Goal: Information Seeking & Learning: Compare options

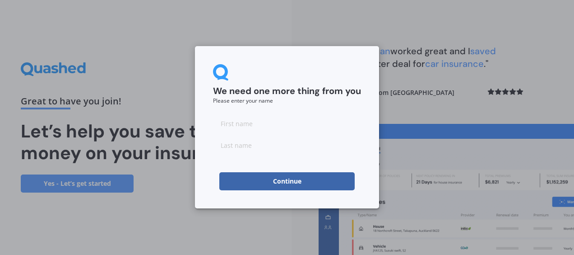
click at [276, 126] on input at bounding box center [287, 123] width 148 height 18
type input "[PERSON_NAME]"
click at [269, 175] on button "Continue" at bounding box center [286, 181] width 135 height 18
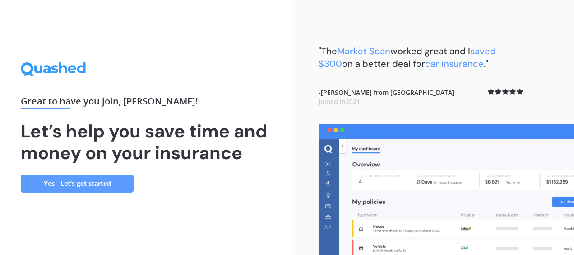
click at [105, 183] on link "Yes - Let’s get started" at bounding box center [77, 183] width 113 height 18
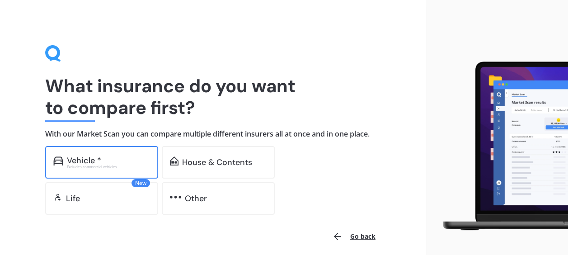
click at [119, 167] on div "Excludes commercial vehicles" at bounding box center [108, 167] width 83 height 4
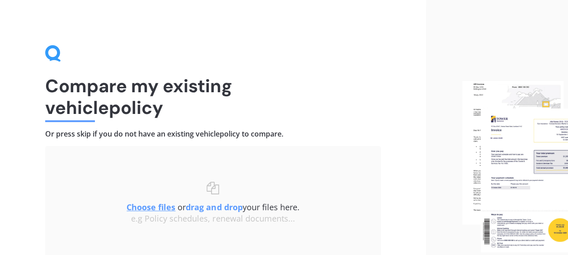
scroll to position [78, 0]
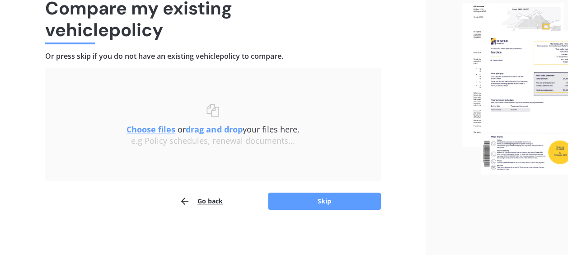
click at [510, 83] on img at bounding box center [515, 88] width 106 height 171
click at [505, 89] on img at bounding box center [515, 88] width 106 height 171
click at [504, 13] on img at bounding box center [515, 88] width 106 height 171
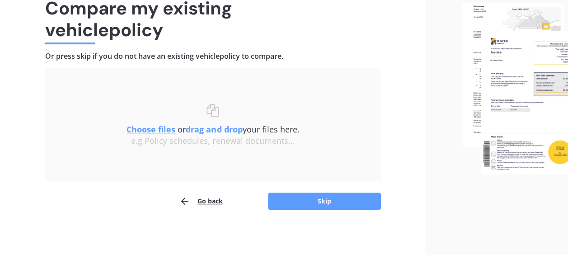
click at [136, 130] on u "Choose files" at bounding box center [150, 129] width 49 height 11
click at [169, 9] on h1 "Compare my existing vehicle policy" at bounding box center [213, 18] width 336 height 43
click at [308, 201] on button "Skip" at bounding box center [324, 200] width 113 height 17
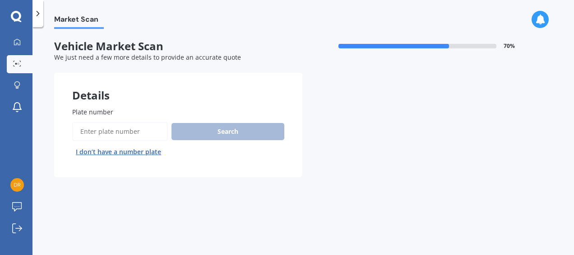
click at [135, 133] on input "Plate number" at bounding box center [120, 131] width 96 height 19
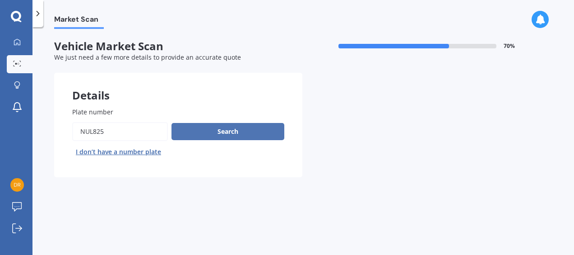
type input "nul825"
click at [210, 127] on button "Search" at bounding box center [228, 131] width 113 height 17
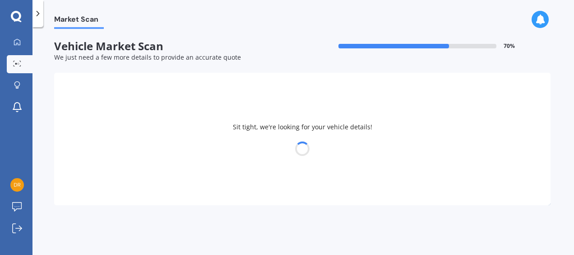
select select "TOYOTA"
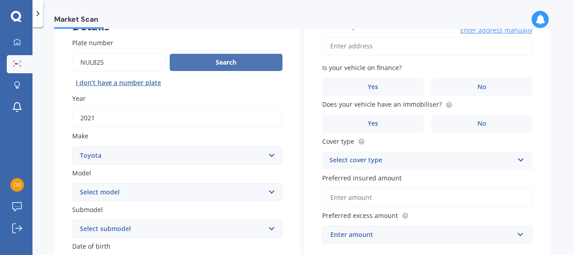
scroll to position [104, 0]
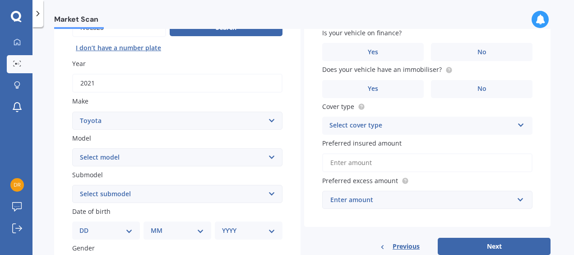
click at [272, 158] on select "Select model 4 Runner 86 [PERSON_NAME] Alphard Altezza Aqua Aristo Aurion Auris…" at bounding box center [177, 157] width 210 height 18
select select "RAV-4"
click at [72, 149] on select "Select model 4 Runner 86 [PERSON_NAME] Alphard Altezza Aqua Aristo Aurion Auris…" at bounding box center [177, 157] width 210 height 18
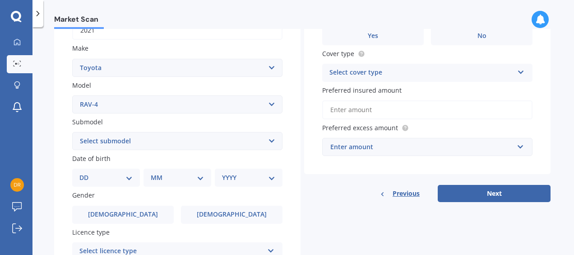
scroll to position [157, 0]
click at [130, 180] on select "DD 01 02 03 04 05 06 07 08 09 10 11 12 13 14 15 16 17 18 19 20 21 22 23 24 25 2…" at bounding box center [105, 177] width 53 height 10
select select "13"
click at [87, 173] on select "DD 01 02 03 04 05 06 07 08 09 10 11 12 13 14 15 16 17 18 19 20 21 22 23 24 25 2…" at bounding box center [105, 177] width 53 height 10
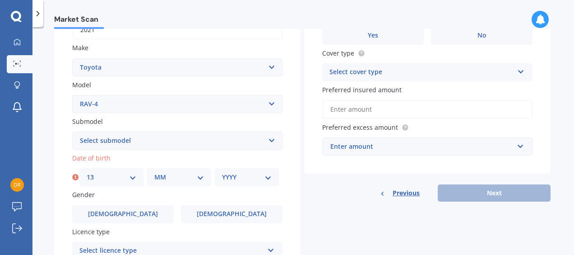
click at [201, 179] on select "MM 01 02 03 04 05 06 07 08 09 10 11 12" at bounding box center [179, 177] width 50 height 10
select select "10"
click at [154, 173] on select "MM 01 02 03 04 05 06 07 08 09 10 11 12" at bounding box center [179, 177] width 50 height 10
click at [267, 178] on select "YYYY 2025 2024 2023 2022 2021 2020 2019 2018 2017 2016 2015 2014 2013 2012 2011…" at bounding box center [247, 177] width 50 height 10
select select "1956"
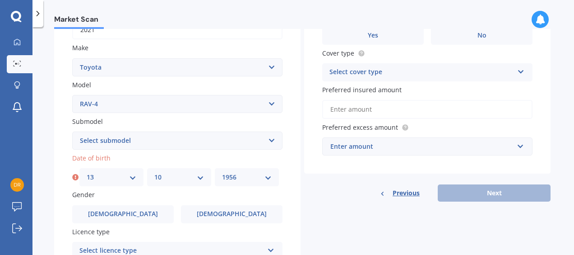
click at [222, 173] on select "YYYY 2025 2024 2023 2022 2021 2020 2019 2018 2017 2016 2015 2014 2013 2012 2011…" at bounding box center [247, 177] width 50 height 10
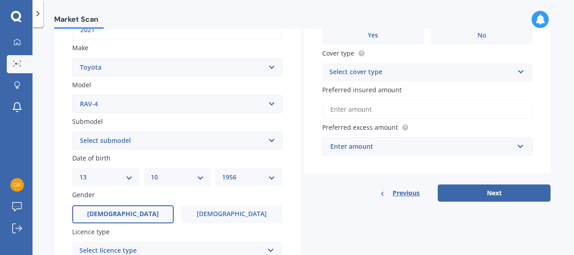
click at [119, 219] on label "[DEMOGRAPHIC_DATA]" at bounding box center [123, 214] width 102 height 18
click at [0, 0] on input "[DEMOGRAPHIC_DATA]" at bounding box center [0, 0] width 0 height 0
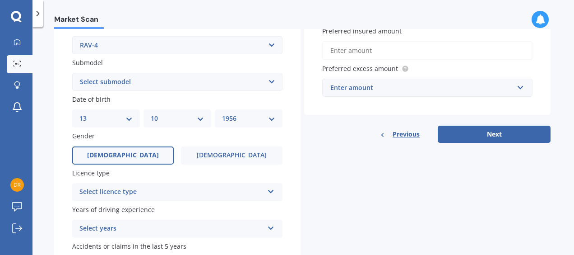
scroll to position [235, 0]
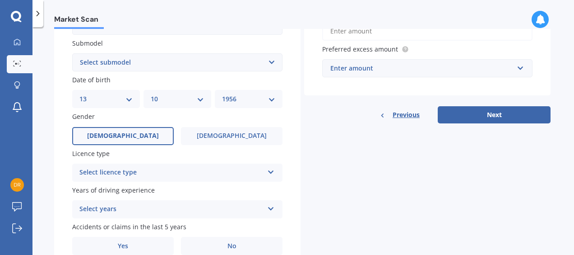
click at [272, 173] on icon at bounding box center [271, 170] width 8 height 6
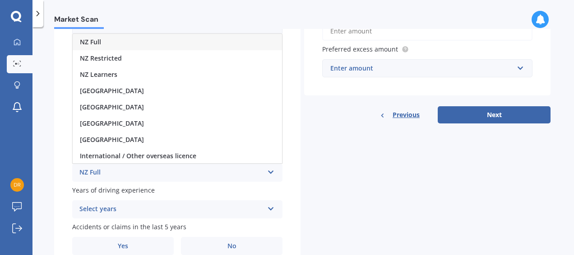
click at [122, 42] on div "NZ Full" at bounding box center [178, 42] width 210 height 16
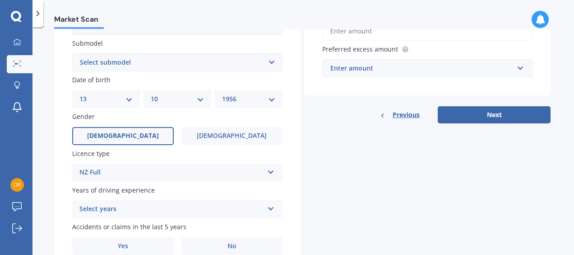
scroll to position [278, 0]
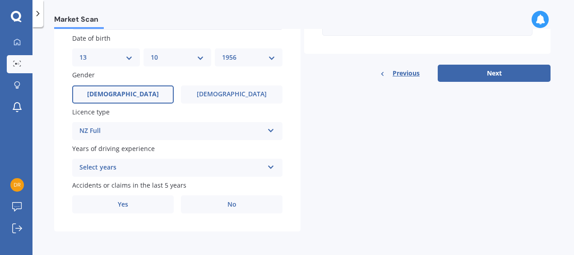
click at [270, 166] on icon at bounding box center [271, 165] width 8 height 6
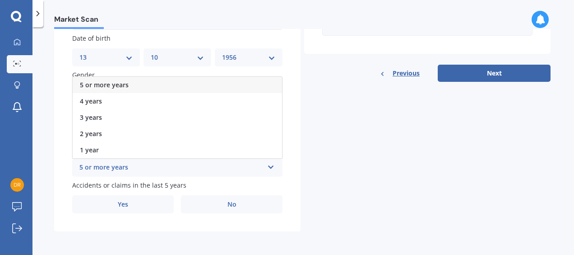
click at [135, 84] on div "5 or more years" at bounding box center [178, 85] width 210 height 16
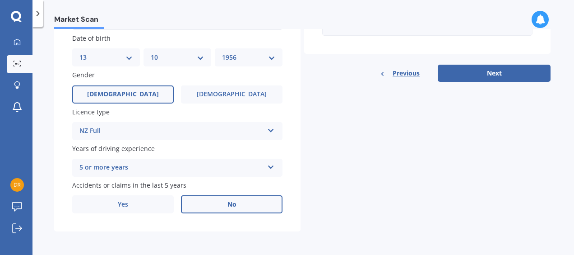
click at [215, 210] on label "No" at bounding box center [232, 204] width 102 height 18
click at [0, 0] on input "No" at bounding box center [0, 0] width 0 height 0
click at [487, 79] on button "Next" at bounding box center [494, 73] width 113 height 17
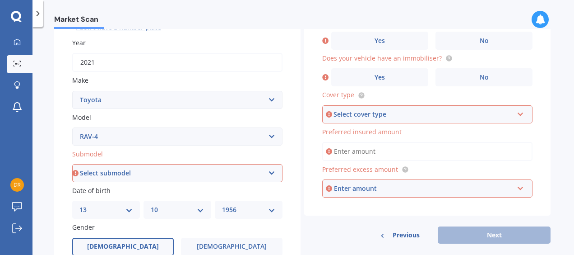
click at [269, 172] on select "Select submodel Diesel EV GX SUV 2.2/4WD/6AT Hybrid Hybrid 2WD Petrol" at bounding box center [177, 173] width 210 height 18
select select "HYBRID"
click at [72, 164] on select "Select submodel Diesel EV GX SUV 2.2/4WD/6AT Hybrid Hybrid 2WD Petrol" at bounding box center [177, 173] width 210 height 18
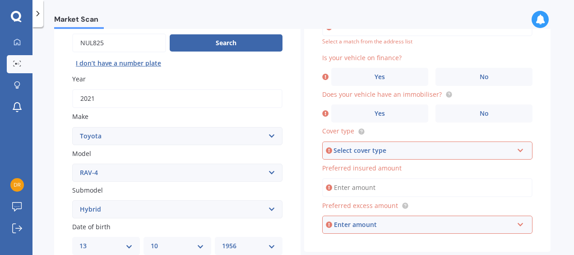
scroll to position [33, 0]
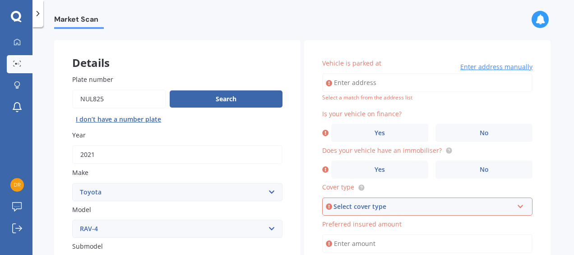
click at [417, 89] on input "Vehicle is parked at" at bounding box center [427, 82] width 210 height 19
type input "[STREET_ADDRESS][PERSON_NAME]"
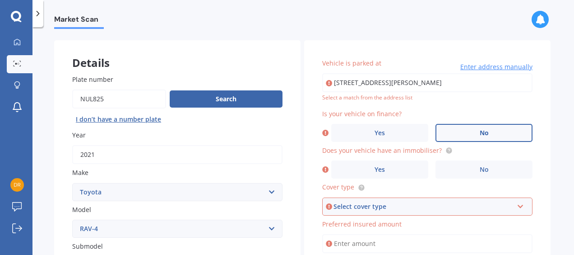
click at [477, 138] on label "No" at bounding box center [484, 133] width 97 height 18
click at [0, 0] on input "No" at bounding box center [0, 0] width 0 height 0
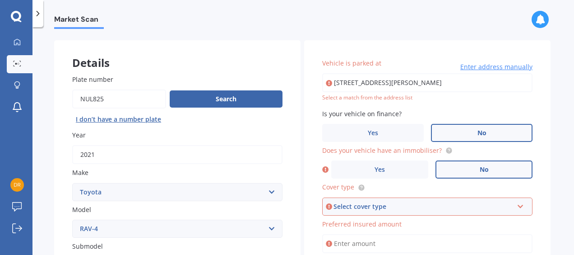
click at [475, 171] on label "No" at bounding box center [484, 169] width 97 height 18
click at [0, 0] on input "No" at bounding box center [0, 0] width 0 height 0
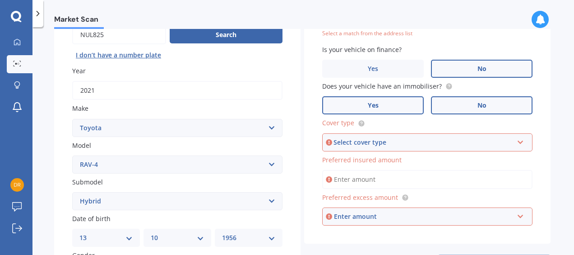
scroll to position [97, 0]
click at [520, 142] on icon at bounding box center [521, 140] width 8 height 6
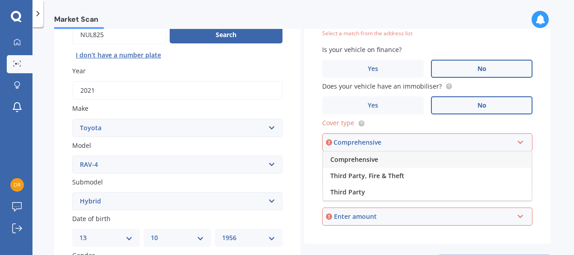
click at [388, 159] on div "Comprehensive" at bounding box center [427, 159] width 209 height 16
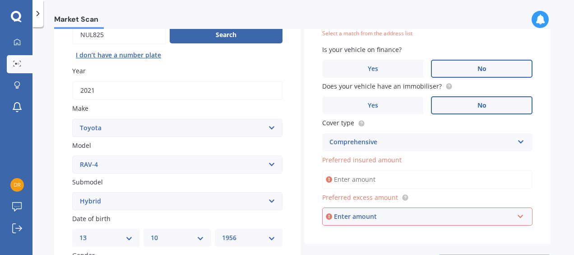
scroll to position [114, 0]
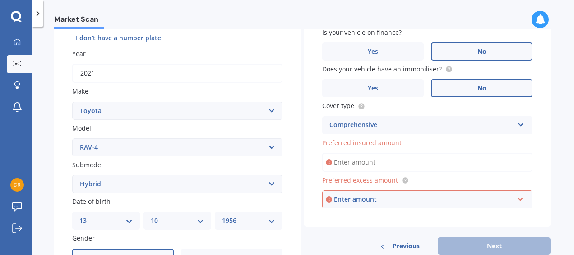
click at [495, 162] on input "Preferred insured amount" at bounding box center [427, 162] width 210 height 19
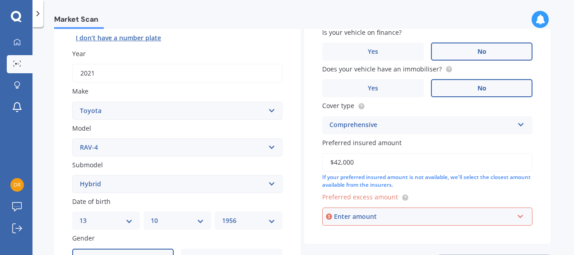
type input "$42,000"
click at [519, 212] on input "text" at bounding box center [424, 216] width 202 height 17
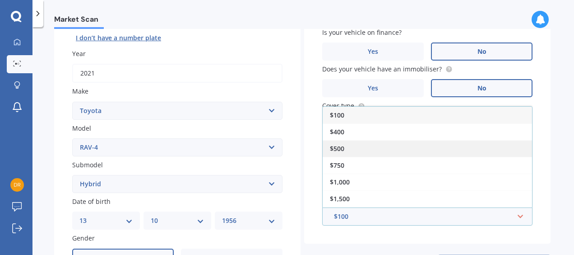
click at [375, 148] on div "$500" at bounding box center [428, 148] width 210 height 17
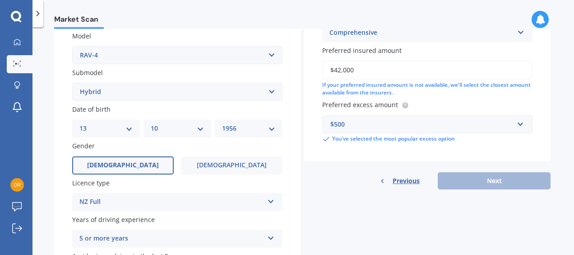
scroll to position [209, 0]
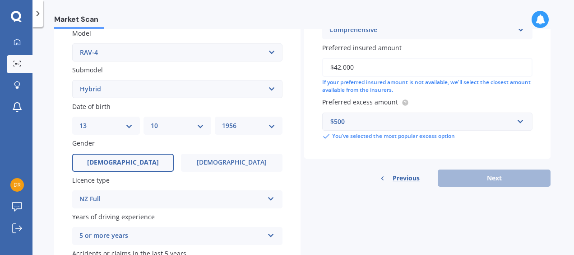
click at [489, 181] on div "Previous Next" at bounding box center [427, 177] width 247 height 17
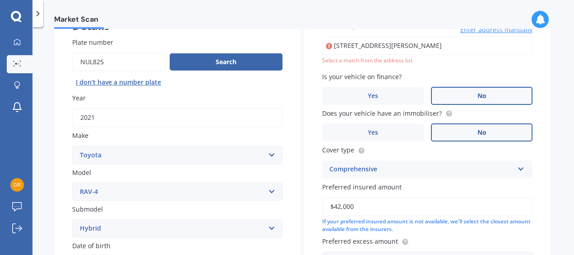
scroll to position [55, 0]
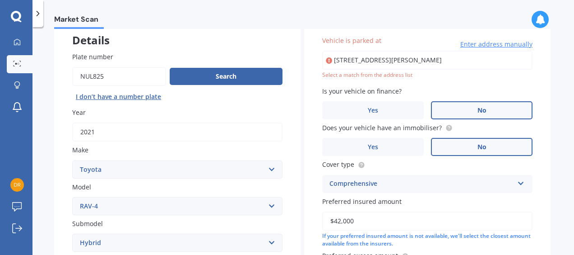
click at [404, 62] on input "[STREET_ADDRESS][PERSON_NAME]" at bounding box center [427, 60] width 210 height 19
click at [419, 57] on input "[STREET_ADDRESS][PERSON_NAME]" at bounding box center [427, 60] width 210 height 19
click at [509, 69] on input "[STREET_ADDRESS][PERSON_NAME]" at bounding box center [427, 60] width 210 height 19
click at [322, 17] on div "Market Scan" at bounding box center [304, 14] width 542 height 29
click at [471, 47] on span "Enter address manually" at bounding box center [497, 44] width 72 height 9
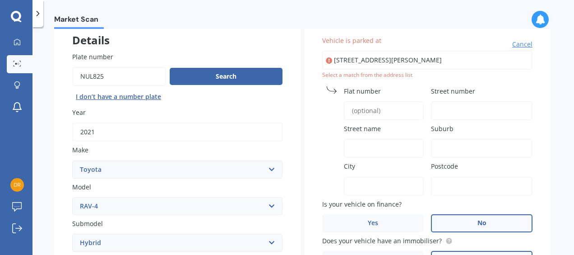
click at [401, 58] on input "[STREET_ADDRESS][PERSON_NAME]" at bounding box center [427, 60] width 210 height 19
type input "[STREET_ADDRESS][PERSON_NAME]"
type input "16A"
type input "[PERSON_NAME][GEOGRAPHIC_DATA]"
type input "Wānaka"
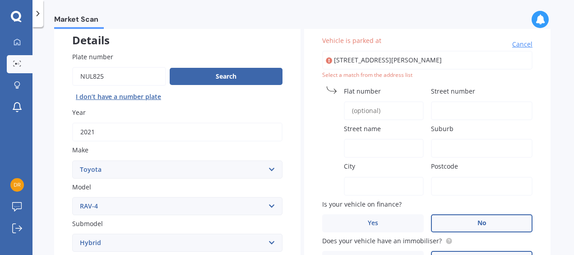
type input "Ōtākou"
type input "9305"
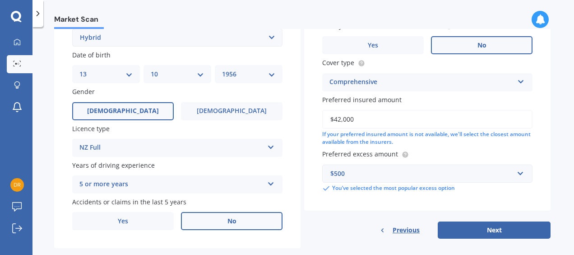
scroll to position [278, 0]
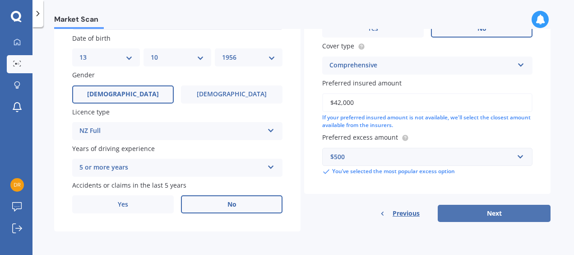
click at [484, 212] on button "Next" at bounding box center [494, 213] width 113 height 17
select select "13"
select select "10"
select select "1956"
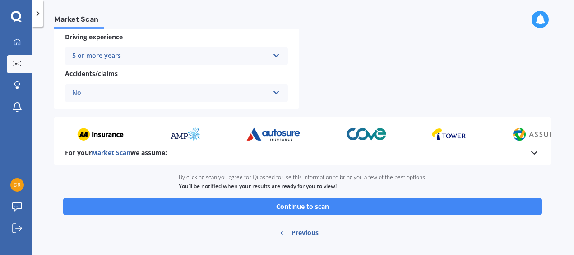
scroll to position [400, 0]
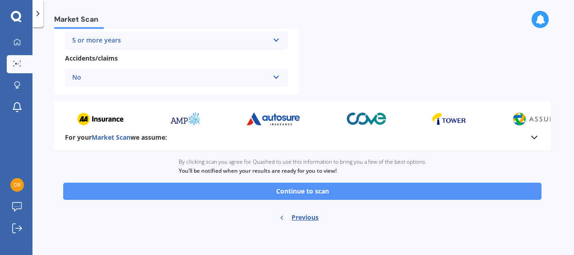
click at [318, 190] on button "Continue to scan" at bounding box center [302, 190] width 479 height 17
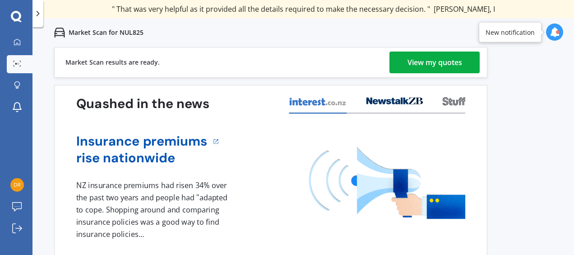
click at [446, 65] on div "View my quotes" at bounding box center [435, 62] width 55 height 22
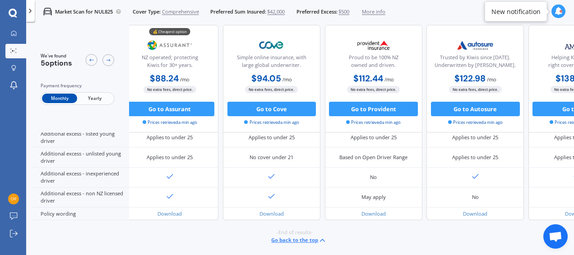
scroll to position [457, 0]
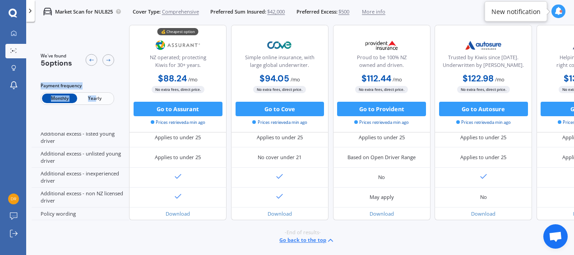
drag, startPoint x: 100, startPoint y: 45, endPoint x: 97, endPoint y: 96, distance: 51.2
click at [97, 96] on div "We've found 5 options Payment frequency Monthly Yearly" at bounding box center [81, 78] width 98 height 107
click at [98, 99] on span "Yearly" at bounding box center [94, 98] width 35 height 9
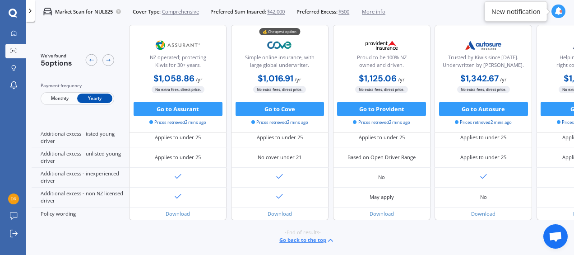
click at [98, 99] on span "Yearly" at bounding box center [94, 98] width 35 height 9
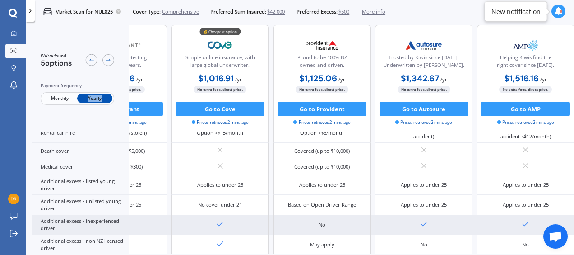
scroll to position [457, 78]
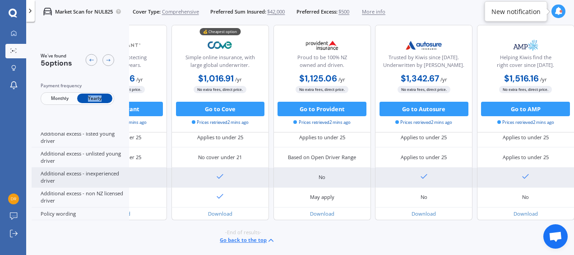
click at [457, 182] on div at bounding box center [424, 178] width 98 height 20
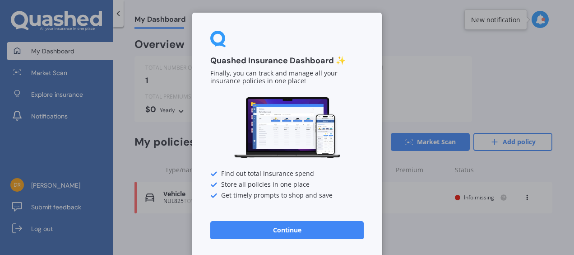
click at [281, 228] on button "Continue" at bounding box center [287, 230] width 154 height 18
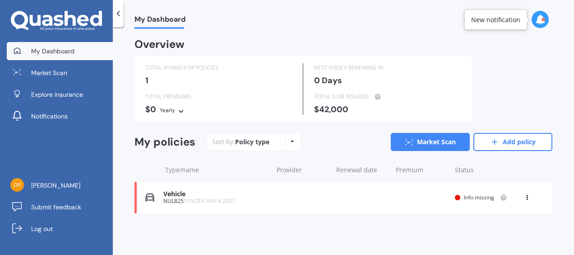
click at [481, 195] on span "Info missing" at bounding box center [479, 197] width 30 height 8
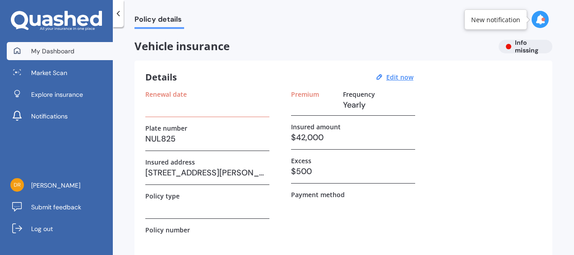
click at [59, 53] on span "My Dashboard" at bounding box center [52, 51] width 43 height 9
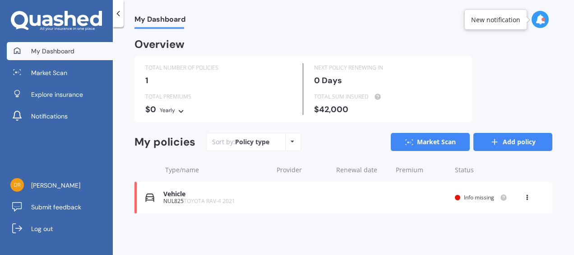
click at [515, 142] on link "Add policy" at bounding box center [513, 142] width 79 height 18
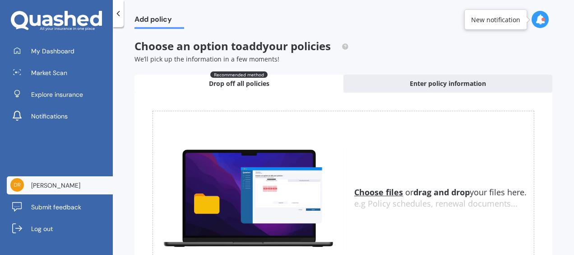
click at [47, 183] on span "[PERSON_NAME]" at bounding box center [55, 185] width 49 height 9
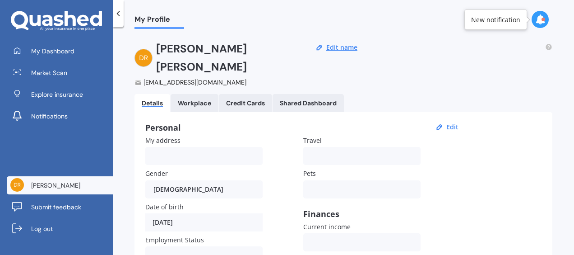
click at [117, 19] on div at bounding box center [118, 13] width 11 height 27
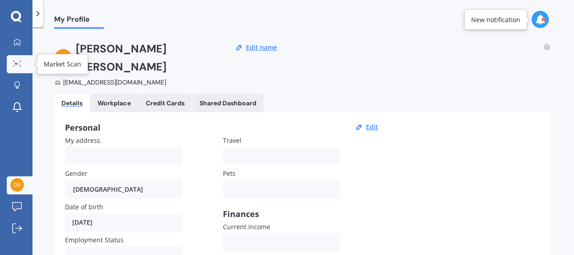
click at [15, 65] on icon at bounding box center [17, 64] width 8 height 6
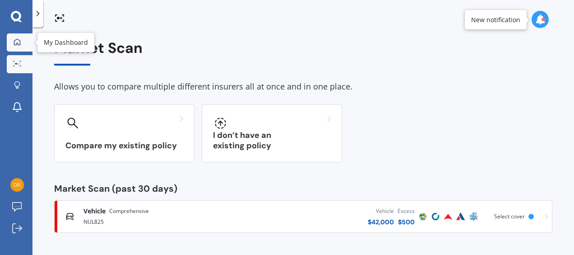
click at [14, 40] on icon at bounding box center [17, 41] width 7 height 7
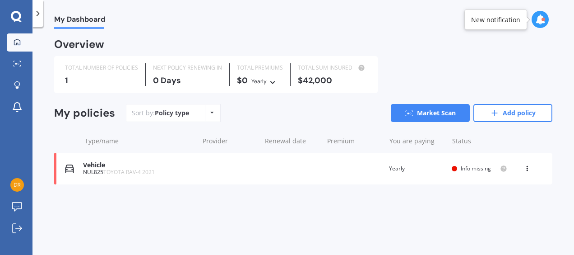
click at [38, 15] on icon at bounding box center [37, 13] width 9 height 9
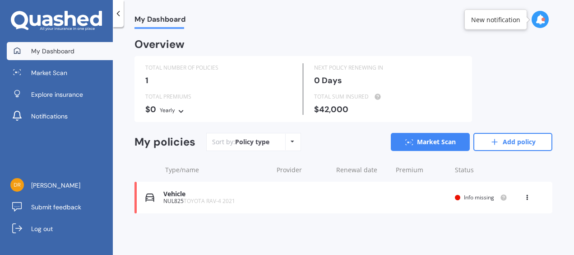
click at [50, 50] on span "My Dashboard" at bounding box center [52, 51] width 43 height 9
click at [496, 19] on div "New notification" at bounding box center [495, 19] width 49 height 9
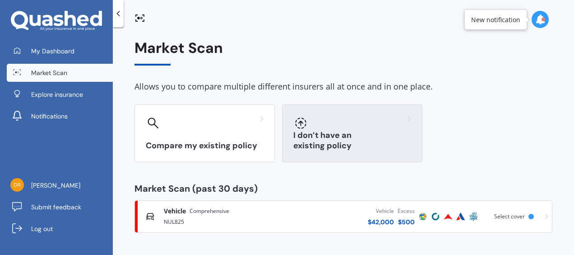
click at [335, 144] on h3 "I don’t have an existing policy" at bounding box center [353, 140] width 118 height 21
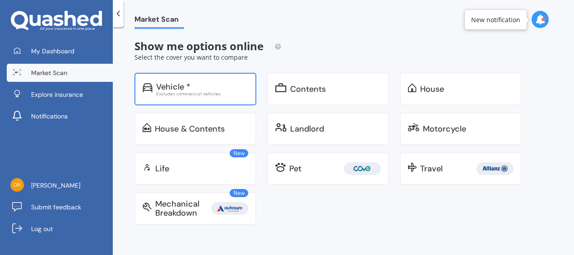
click at [169, 93] on div "Excludes commercial vehicles" at bounding box center [202, 93] width 92 height 5
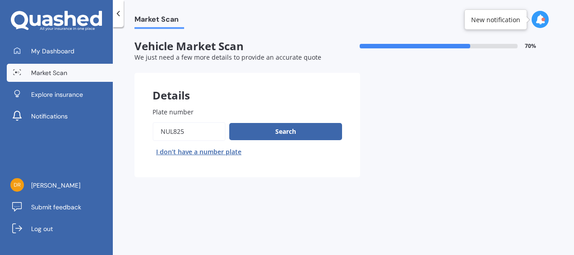
click at [201, 134] on input "Plate number" at bounding box center [189, 131] width 73 height 19
type input "N"
type input "mku864"
click at [273, 134] on button "Search" at bounding box center [285, 131] width 113 height 17
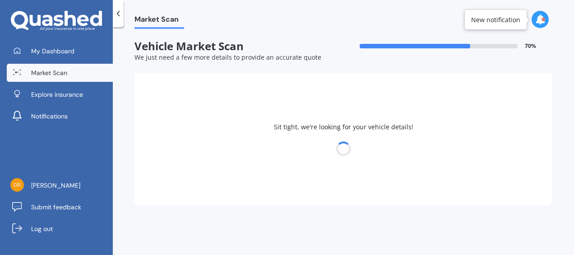
select select "TOYOTA"
select select "CAMRY"
select select "13"
select select "10"
select select "1956"
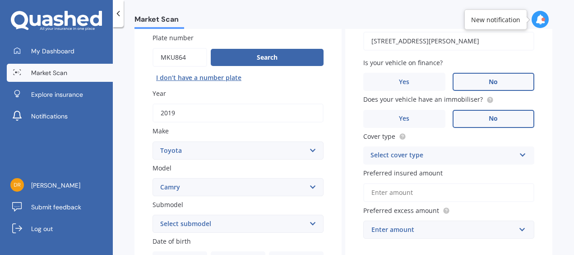
scroll to position [79, 0]
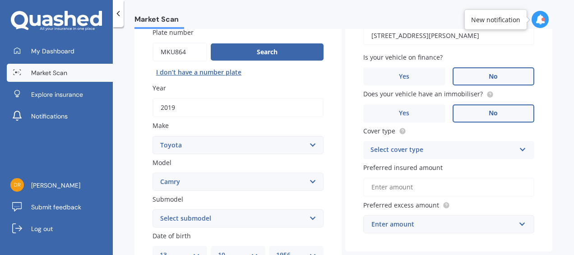
click at [519, 149] on icon at bounding box center [523, 148] width 8 height 6
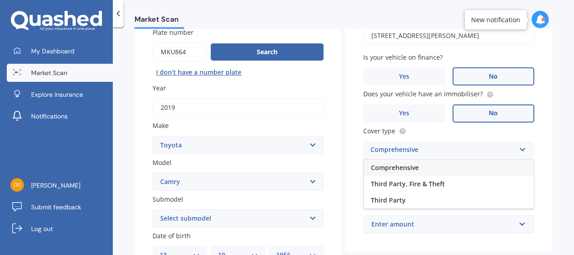
click at [435, 169] on div "Comprehensive" at bounding box center [449, 167] width 170 height 16
click at [482, 189] on input "Preferred insured amount" at bounding box center [449, 186] width 171 height 19
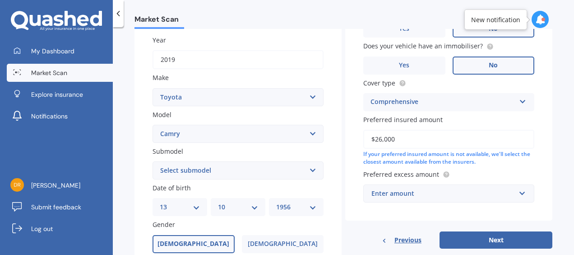
scroll to position [128, 0]
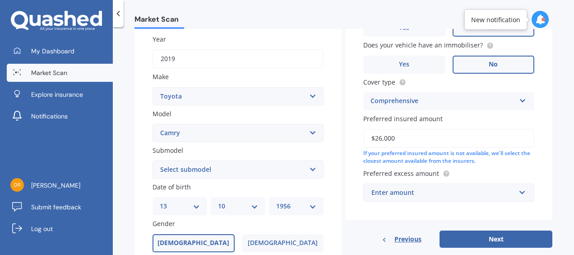
type input "$26,000"
click at [518, 191] on input "text" at bounding box center [445, 192] width 163 height 17
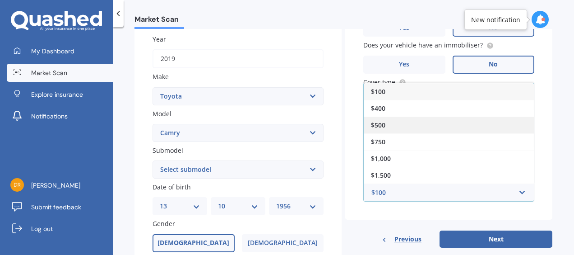
click at [399, 123] on div "$500" at bounding box center [449, 125] width 170 height 17
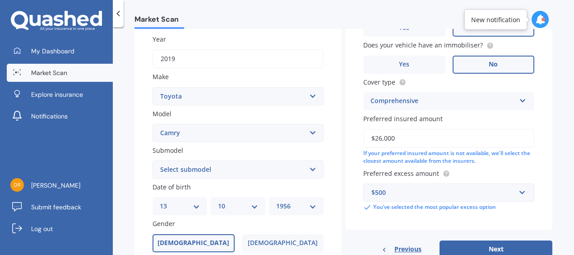
scroll to position [212, 0]
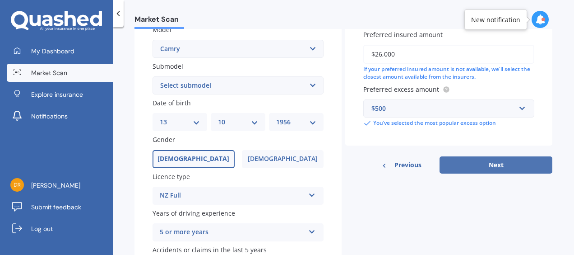
click at [485, 168] on button "Next" at bounding box center [496, 164] width 113 height 17
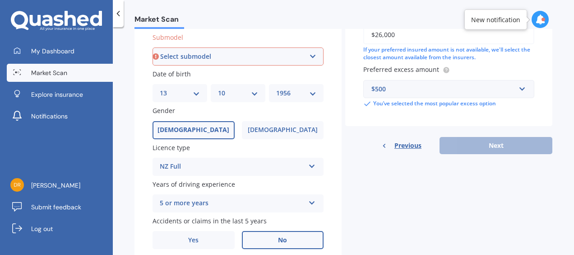
scroll to position [233, 0]
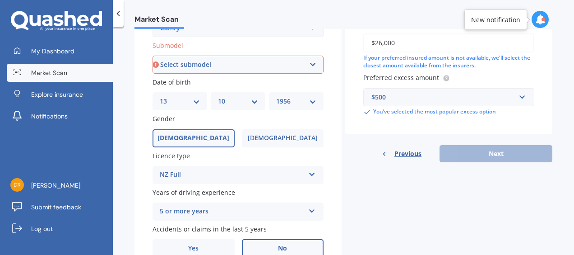
click at [311, 64] on select "Select submodel (All other) Altise 2.4 Altise 3.0 V6 Ateva 2.4 Ateva 3.0 V6 Azu…" at bounding box center [238, 65] width 171 height 18
select select "HYBRID G PACKAGE"
click at [153, 56] on select "Select submodel (All other) Altise 2.4 Altise 3.0 V6 Ateva 2.4 Ateva 3.0 V6 Azu…" at bounding box center [238, 65] width 171 height 18
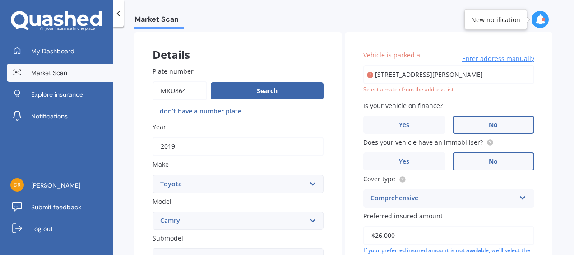
scroll to position [34, 0]
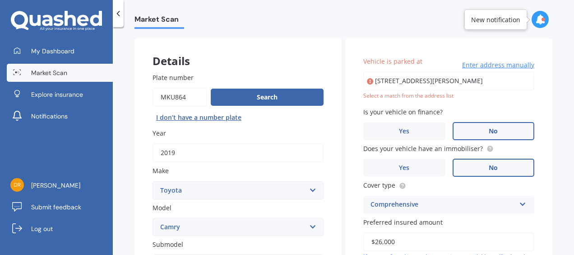
click at [411, 96] on div "Select a match from the address list" at bounding box center [449, 96] width 171 height 8
click at [491, 65] on span "Enter address manually" at bounding box center [498, 65] width 72 height 9
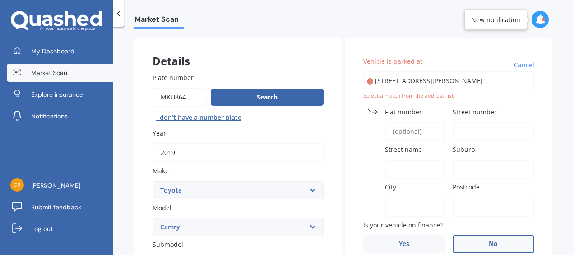
click at [491, 65] on label "Vehicle is parked at" at bounding box center [448, 60] width 168 height 9
click at [491, 71] on input "[STREET_ADDRESS][PERSON_NAME]" at bounding box center [449, 80] width 171 height 19
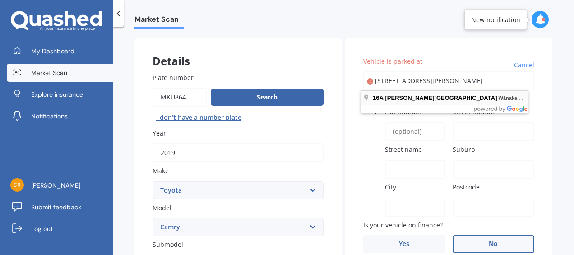
type input "[STREET_ADDRESS][PERSON_NAME]"
type input "16A"
type input "[PERSON_NAME][GEOGRAPHIC_DATA]"
type input "Wānaka"
type input "Ōtākou"
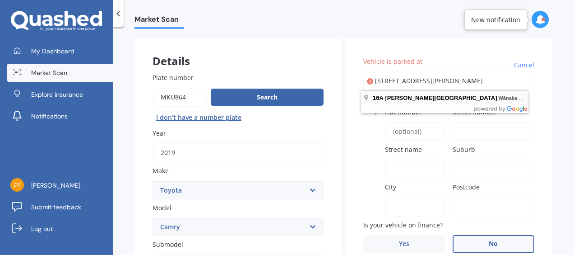
type input "9305"
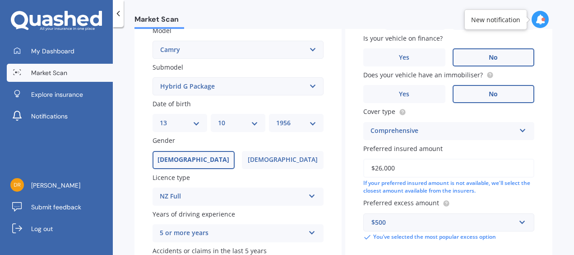
scroll to position [278, 0]
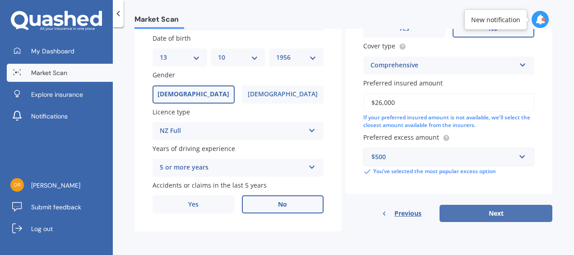
click at [488, 212] on button "Next" at bounding box center [496, 213] width 113 height 17
select select "13"
select select "10"
select select "1956"
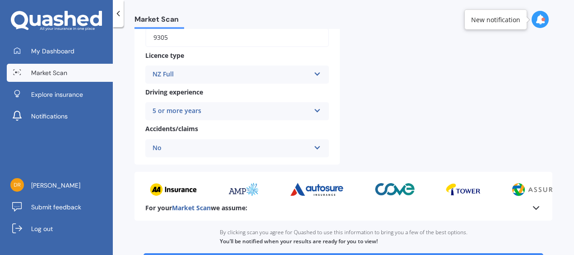
scroll to position [400, 0]
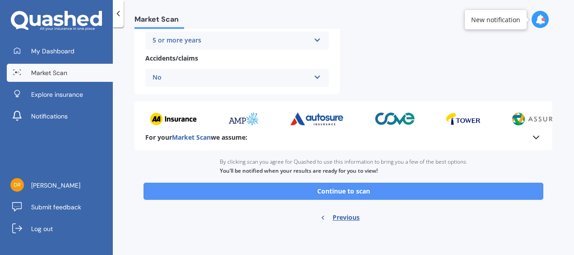
click at [357, 193] on button "Continue to scan" at bounding box center [344, 190] width 400 height 17
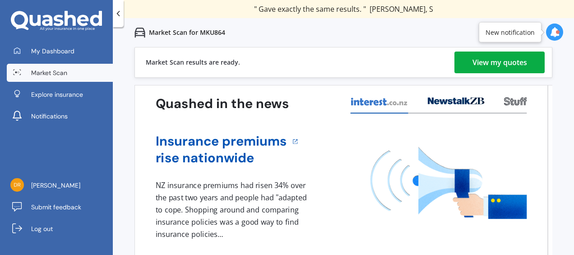
click at [496, 58] on div "View my quotes" at bounding box center [500, 62] width 55 height 22
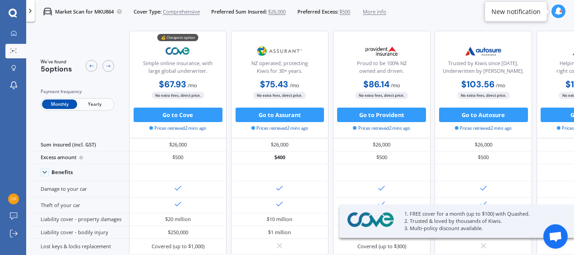
scroll to position [24, 0]
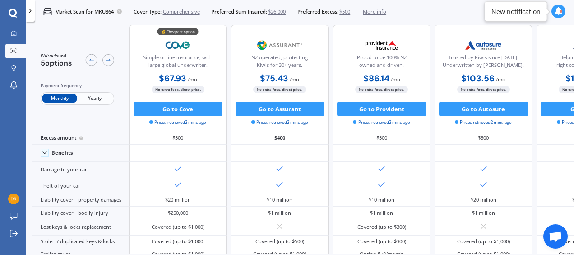
click at [97, 94] on span "Yearly" at bounding box center [94, 98] width 35 height 9
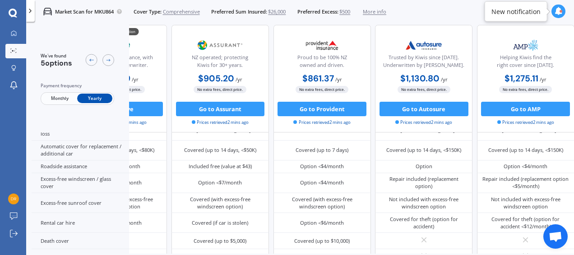
scroll to position [203, 79]
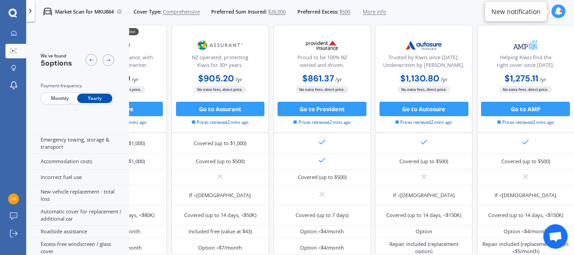
click at [220, 193] on div "If <[DEMOGRAPHIC_DATA]" at bounding box center [220, 194] width 62 height 7
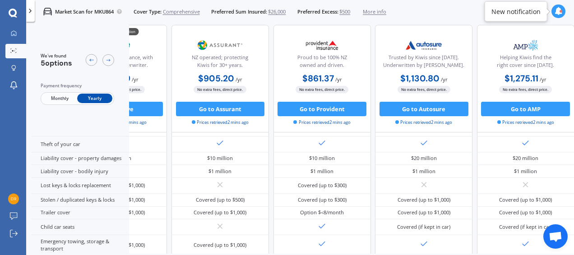
scroll to position [0, 79]
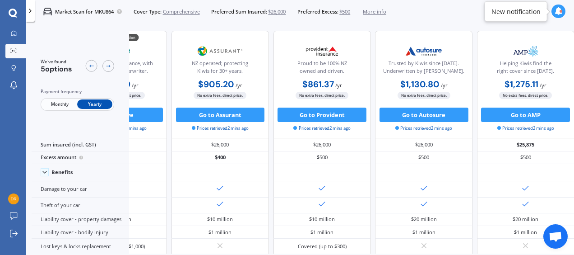
click at [30, 11] on icon at bounding box center [30, 10] width 7 height 7
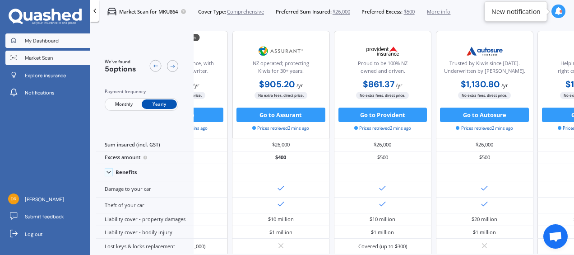
click at [51, 44] on link "My Dashboard" at bounding box center [47, 40] width 85 height 14
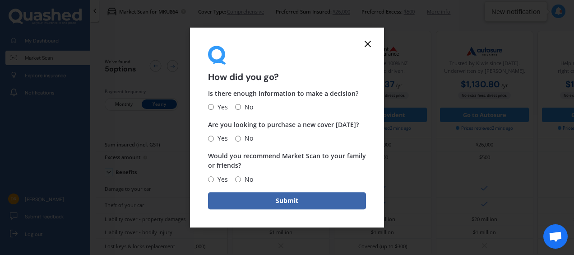
click at [238, 108] on input "No" at bounding box center [238, 107] width 6 height 6
radio input "true"
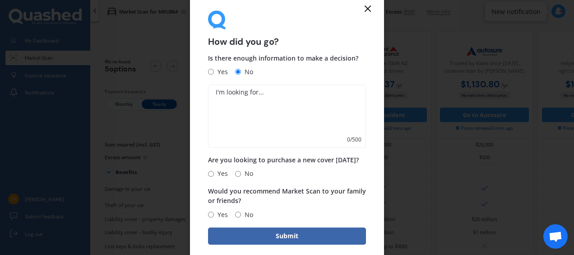
click at [238, 174] on input "No" at bounding box center [238, 174] width 6 height 6
radio input "true"
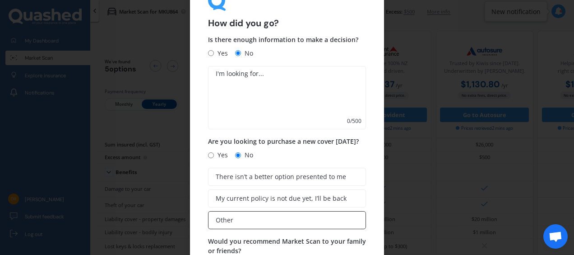
scroll to position [32, 0]
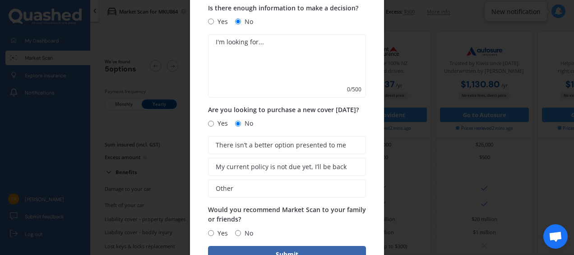
click at [210, 233] on input "Yes" at bounding box center [211, 233] width 6 height 6
radio input "true"
click at [248, 249] on button "Submit" at bounding box center [287, 254] width 158 height 17
type textarea "h"
type textarea "How much I currently pay"
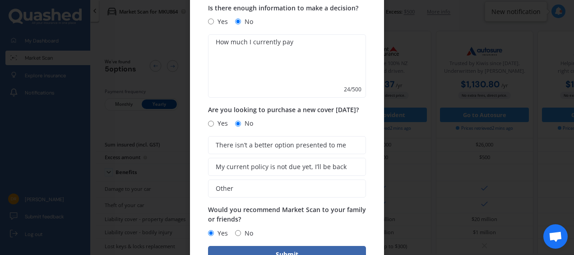
click at [485, 66] on div "How did you go? Is there enough information to make a decision? Yes No How much…" at bounding box center [287, 127] width 574 height 255
click at [305, 249] on button "Submit" at bounding box center [287, 254] width 158 height 17
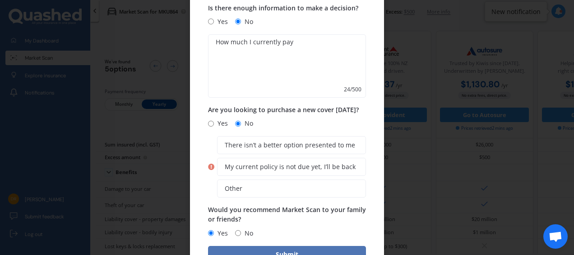
click at [257, 251] on button "Submit" at bounding box center [287, 254] width 158 height 17
click at [271, 203] on div "Is there enough information to make a decision? Yes No How much I currently pay…" at bounding box center [287, 120] width 158 height 235
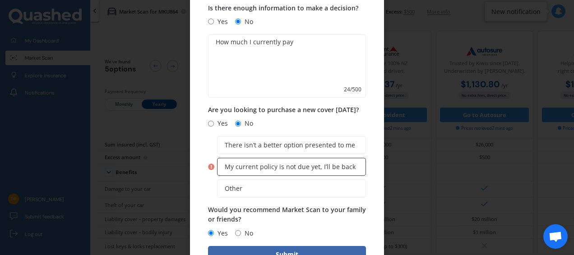
click at [268, 168] on span "My current policy is not due yet, I’ll be back" at bounding box center [290, 167] width 131 height 8
click at [0, 0] on input "My current policy is not due yet, I’ll be back" at bounding box center [0, 0] width 0 height 0
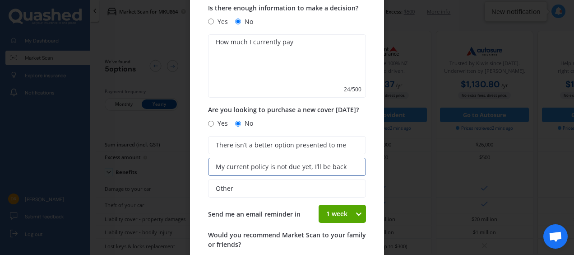
scroll to position [84, 0]
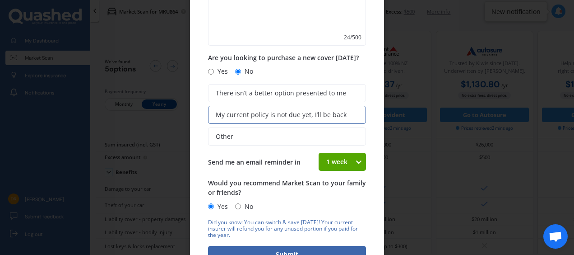
click at [355, 161] on icon at bounding box center [359, 161] width 8 height 9
click at [327, 196] on span "2 weeks" at bounding box center [339, 195] width 24 height 9
click at [294, 248] on button "Submit" at bounding box center [287, 254] width 158 height 17
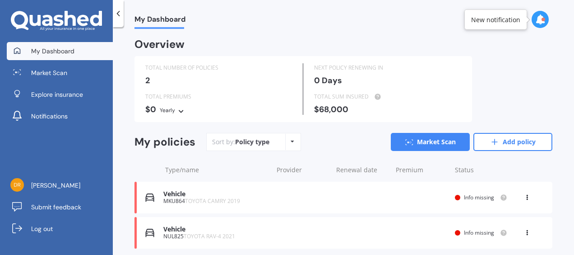
click at [70, 53] on span "My Dashboard" at bounding box center [52, 51] width 43 height 9
click at [120, 10] on icon at bounding box center [118, 13] width 9 height 9
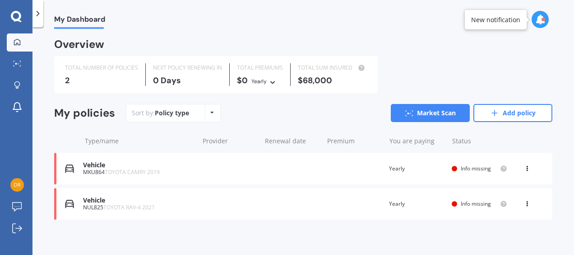
click at [12, 15] on icon at bounding box center [16, 16] width 10 height 10
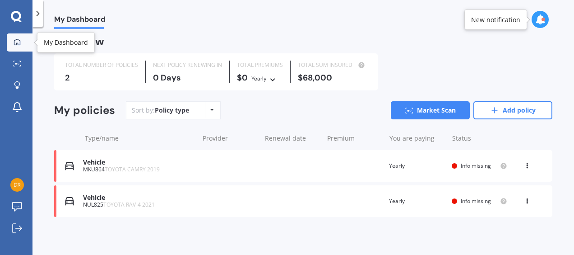
click at [20, 39] on icon at bounding box center [17, 41] width 7 height 7
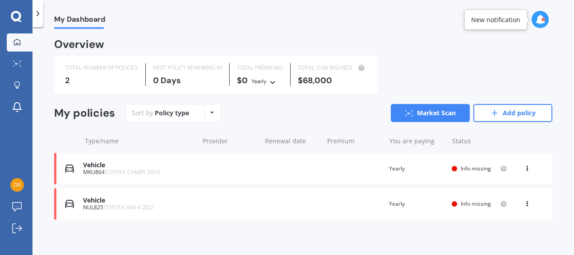
click at [61, 28] on div at bounding box center [79, 28] width 50 height 2
click at [32, 16] on div at bounding box center [16, 17] width 33 height 12
click at [38, 18] on div at bounding box center [38, 13] width 11 height 27
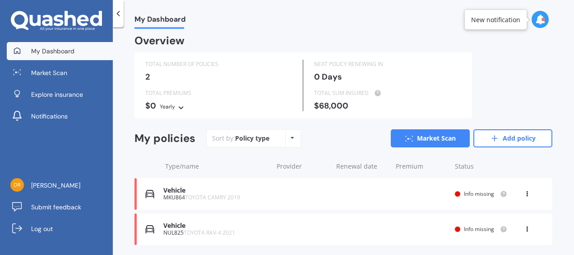
scroll to position [4, 0]
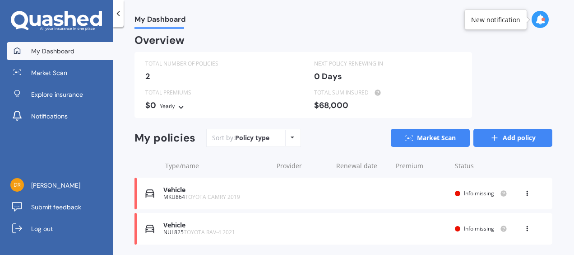
click at [510, 139] on link "Add policy" at bounding box center [513, 138] width 79 height 18
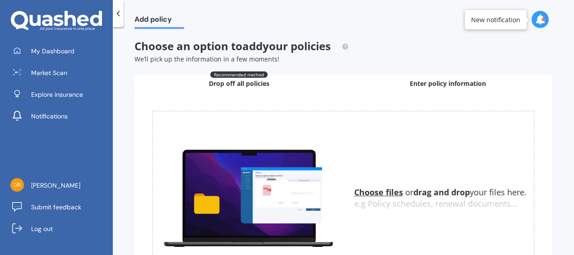
click at [418, 85] on span "Enter policy information" at bounding box center [448, 83] width 76 height 9
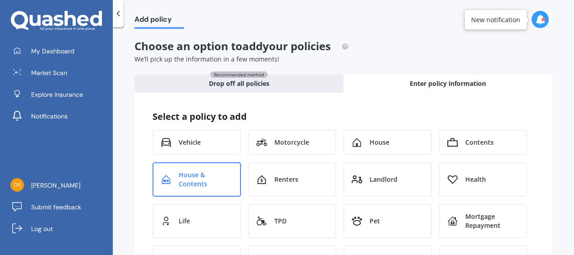
click at [191, 183] on span "House & Contents" at bounding box center [206, 179] width 54 height 18
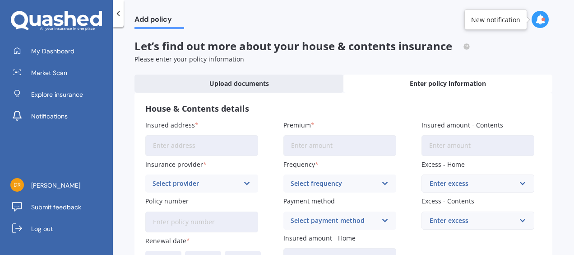
click at [193, 146] on input "Insured address" at bounding box center [201, 145] width 113 height 21
type input "[STREET_ADDRESS][PERSON_NAME]"
click at [245, 183] on icon at bounding box center [247, 183] width 8 height 10
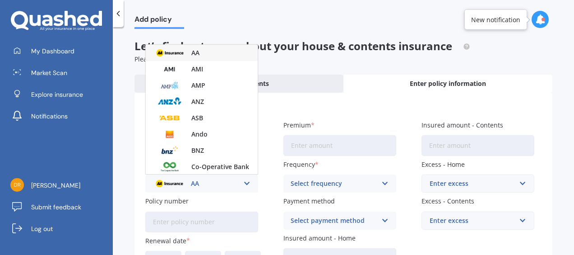
click at [180, 49] on img at bounding box center [169, 53] width 33 height 13
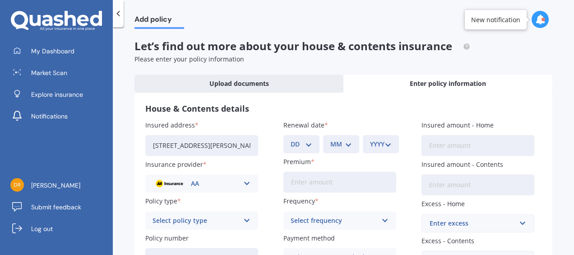
click at [316, 183] on input "Premium" at bounding box center [340, 182] width 113 height 21
click at [451, 153] on input "Insured amount - Home" at bounding box center [478, 145] width 113 height 21
type input "$873,000"
click at [451, 185] on input "Insured amount - Contents" at bounding box center [478, 184] width 113 height 21
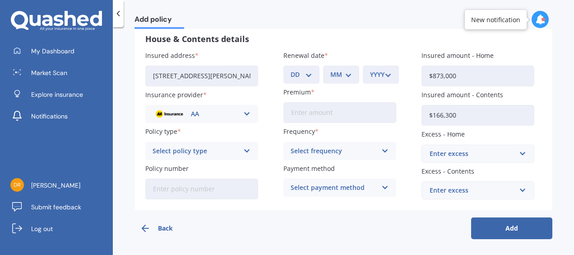
scroll to position [70, 0]
type input "$166,300"
click at [484, 151] on div "Enter excess" at bounding box center [473, 154] width 86 height 10
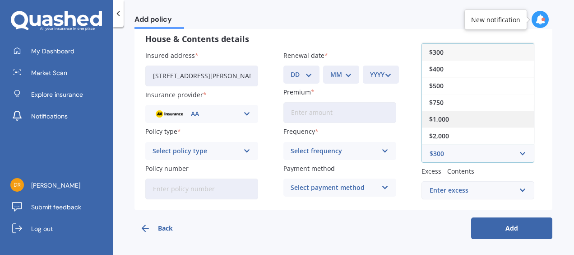
click at [466, 122] on div "$1,000" at bounding box center [478, 119] width 112 height 17
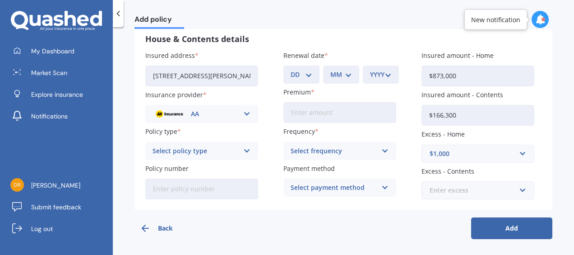
click at [476, 197] on input "text" at bounding box center [475, 190] width 105 height 17
click at [433, 194] on input "1000" at bounding box center [475, 190] width 105 height 17
type input "1000"
click at [412, 227] on div "Back Add" at bounding box center [344, 224] width 418 height 29
click at [382, 187] on icon at bounding box center [386, 187] width 8 height 10
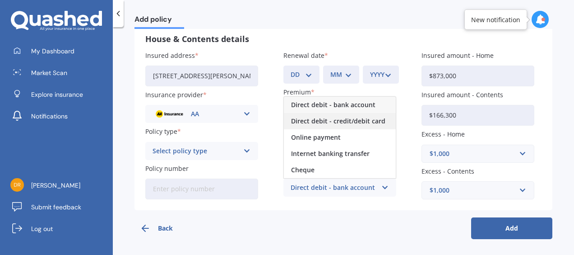
click at [364, 121] on span "Direct debit - credit/debit card" at bounding box center [338, 121] width 94 height 6
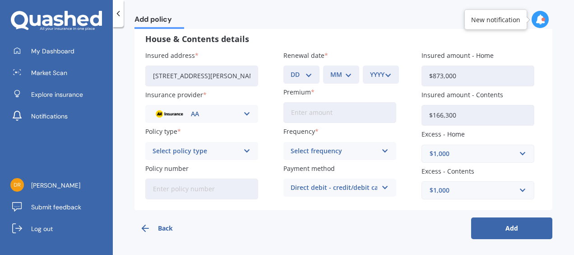
click at [384, 148] on icon at bounding box center [386, 151] width 8 height 10
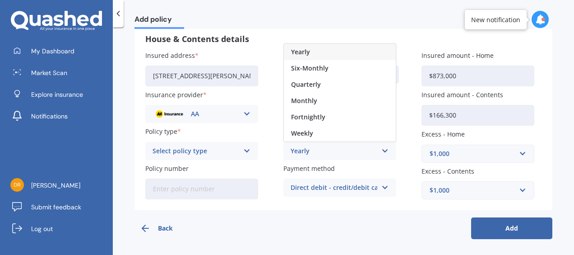
click at [322, 50] on div "Yearly" at bounding box center [340, 52] width 112 height 16
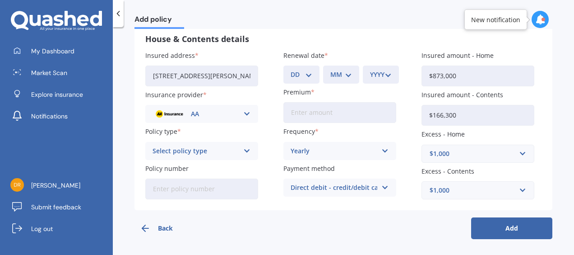
click at [247, 152] on icon at bounding box center [247, 151] width 8 height 10
click at [222, 169] on span "Home and Contents Insurance Package" at bounding box center [202, 171] width 98 height 13
click at [208, 187] on input "Policy number" at bounding box center [201, 188] width 113 height 21
type input "AHM032656438"
click at [309, 74] on select "DD 01 02 03 04 05 06 07 08 09 10 11 12 13 14 15 16 17 18 19 20 21 22 23 24 25 2…" at bounding box center [302, 75] width 22 height 10
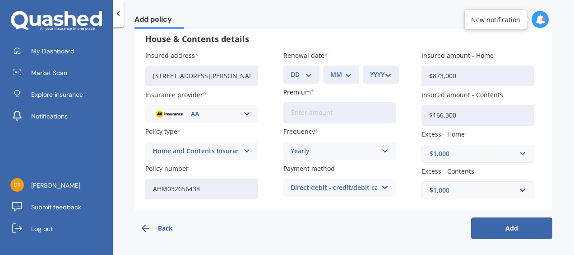
click at [301, 130] on span "Frequency" at bounding box center [300, 131] width 32 height 9
click at [310, 75] on select "DD 01 02 03 04 05 06 07 08 09 10 11 12 13 14 15 16 17 18 19 20 21 22 23 24 25 2…" at bounding box center [302, 75] width 22 height 10
select select "24"
click at [291, 70] on select "DD 01 02 03 04 05 06 07 08 09 10 11 12 13 14 15 16 17 18 19 20 21 22 23 24 25 2…" at bounding box center [302, 75] width 22 height 10
click at [346, 75] on select "MM 01 02 03 04 05 06 07 08 09 10 11 12" at bounding box center [342, 75] width 22 height 10
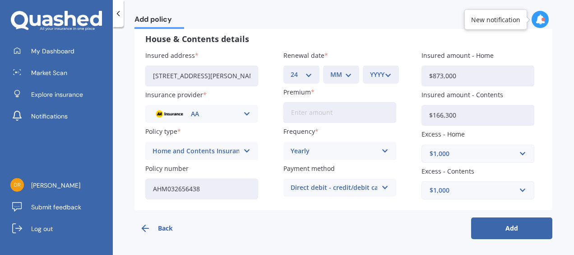
select select "04"
click at [331, 70] on select "MM 01 02 03 04 05 06 07 08 09 10 11 12" at bounding box center [342, 75] width 22 height 10
click at [379, 74] on select "YYYY 2027 2026 2025 2024 2023 2022 2021 2020 2019 2018 2017 2016 2015 2014 2013…" at bounding box center [381, 75] width 22 height 10
select select "2026"
click at [370, 70] on select "YYYY 2027 2026 2025 2024 2023 2022 2021 2020 2019 2018 2017 2016 2015 2014 2013…" at bounding box center [381, 75] width 22 height 10
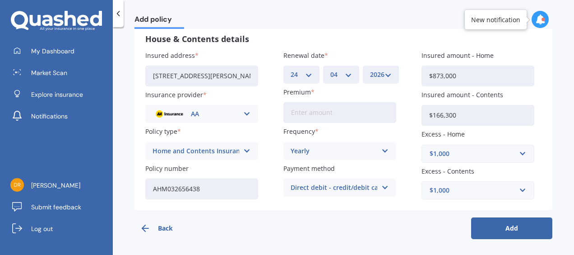
click at [358, 113] on input "Premium" at bounding box center [340, 112] width 113 height 21
type input "$2,700.00"
click at [486, 225] on button "Add" at bounding box center [511, 228] width 81 height 22
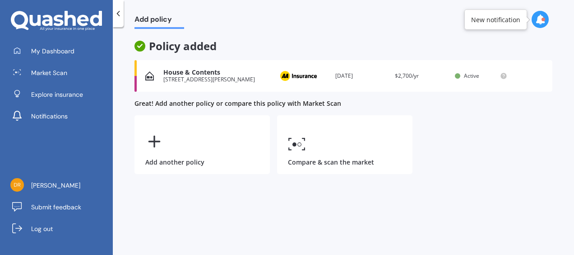
scroll to position [0, 0]
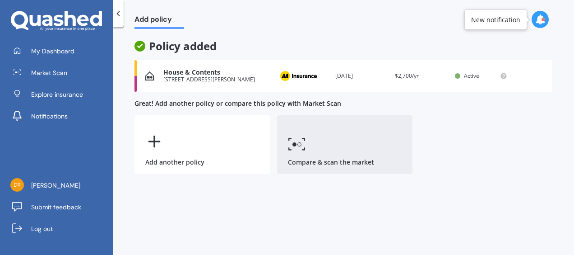
click at [307, 163] on link "Compare & scan the market" at bounding box center [344, 144] width 135 height 59
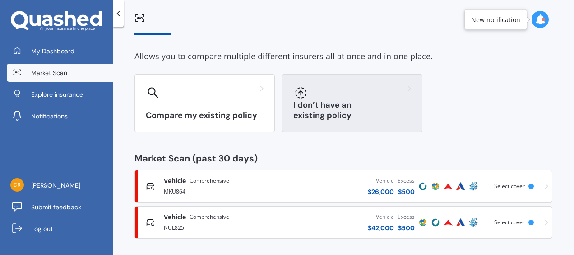
scroll to position [34, 0]
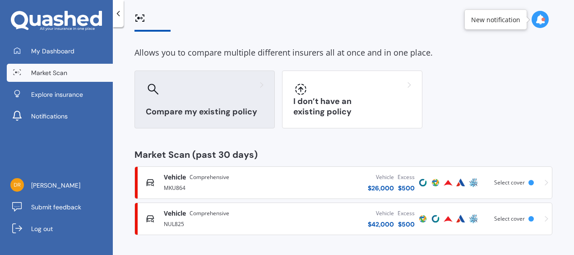
click at [226, 115] on h3 "Compare my existing policy" at bounding box center [205, 112] width 118 height 10
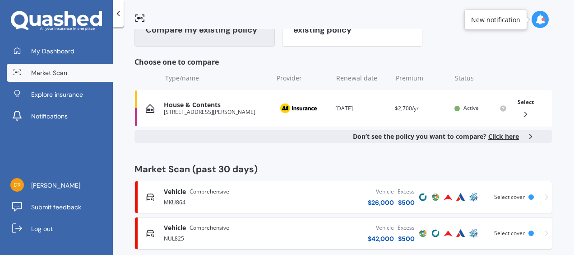
scroll to position [116, 0]
click at [522, 117] on icon at bounding box center [526, 113] width 9 height 9
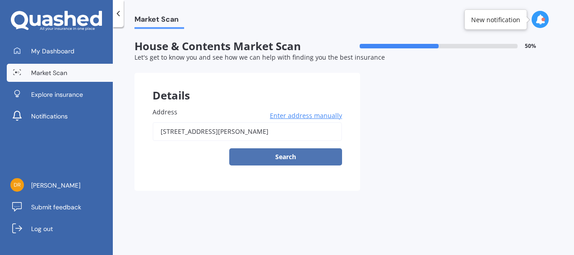
click at [327, 159] on button "Search" at bounding box center [285, 156] width 113 height 17
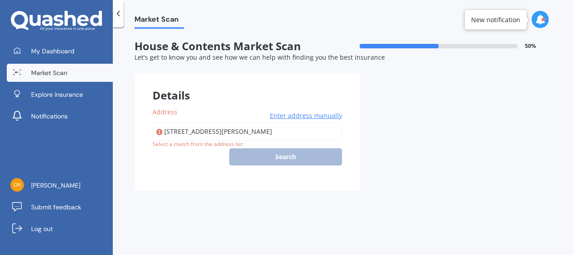
type input "[STREET_ADDRESS][PERSON_NAME]"
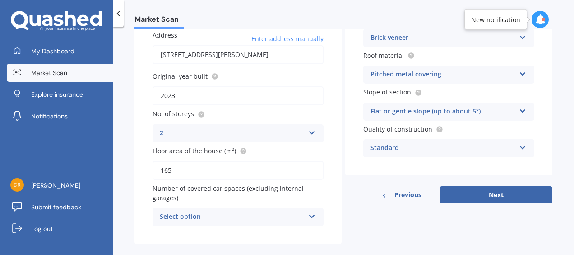
scroll to position [79, 0]
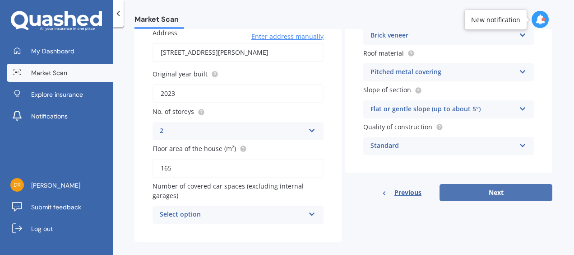
click at [492, 192] on button "Next" at bounding box center [496, 192] width 113 height 17
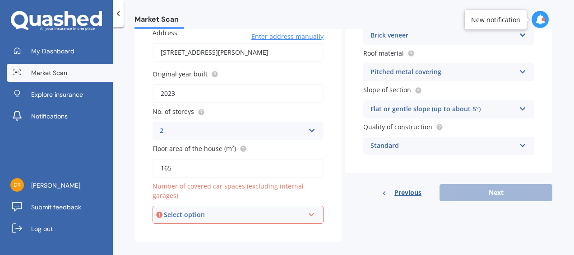
click at [309, 216] on icon at bounding box center [312, 213] width 8 height 6
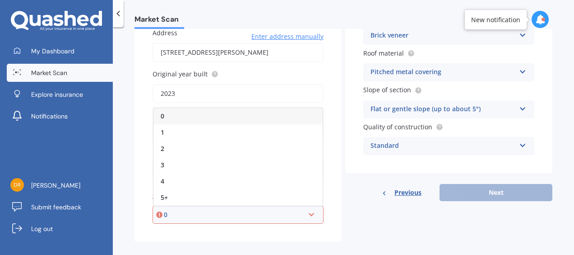
click at [241, 237] on div "Address 16A Fenton Avenue, Wānaka 9305 Enter address manually Search Original y…" at bounding box center [238, 126] width 207 height 232
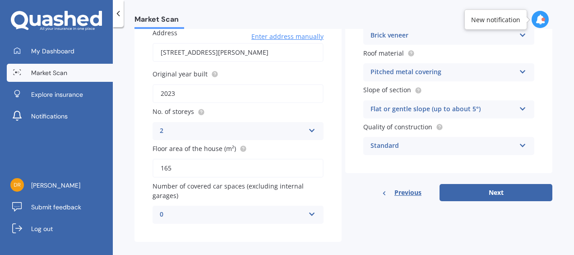
click at [310, 212] on icon at bounding box center [312, 212] width 8 height 6
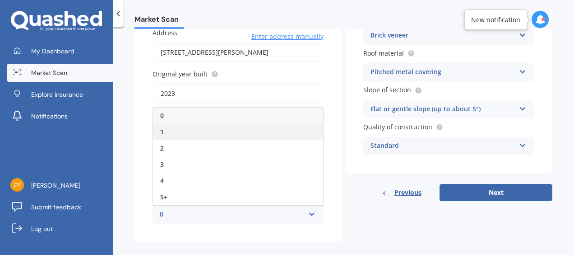
click at [195, 129] on div "1" at bounding box center [238, 132] width 170 height 16
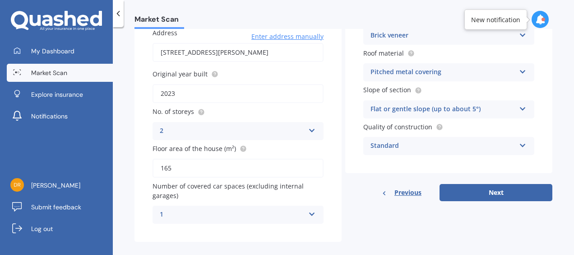
scroll to position [90, 0]
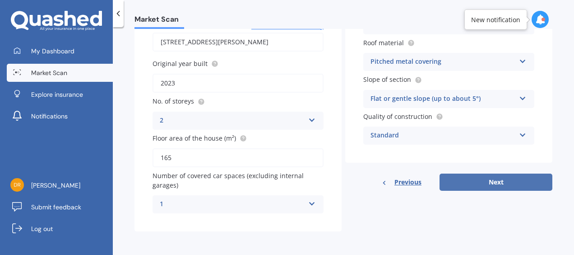
click at [486, 183] on button "Next" at bounding box center [496, 181] width 113 height 17
select select "13"
select select "10"
select select "1956"
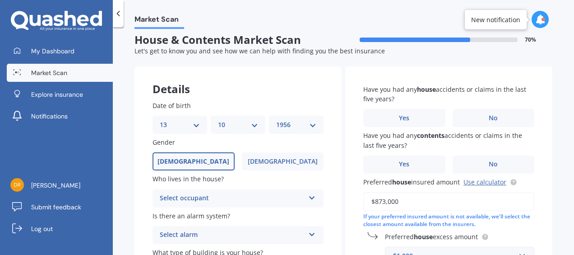
scroll to position [0, 0]
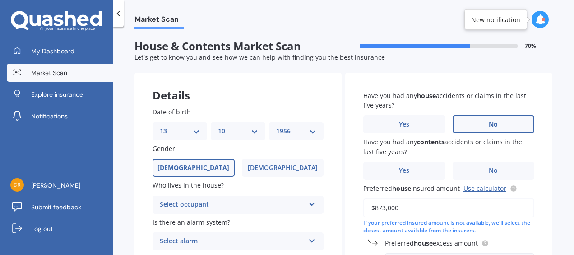
click at [489, 117] on label "No" at bounding box center [494, 124] width 82 height 18
click at [0, 0] on input "No" at bounding box center [0, 0] width 0 height 0
click at [489, 170] on span "No" at bounding box center [493, 171] width 9 height 8
click at [0, 0] on input "No" at bounding box center [0, 0] width 0 height 0
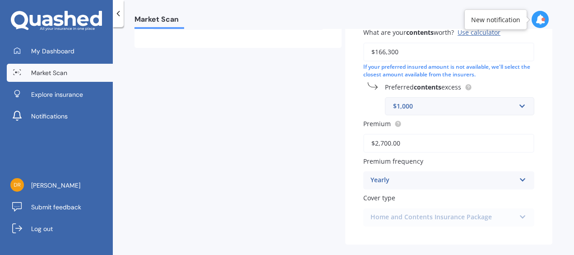
scroll to position [299, 0]
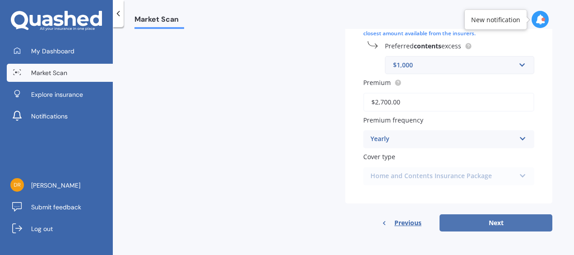
click at [461, 220] on button "Next" at bounding box center [496, 222] width 113 height 17
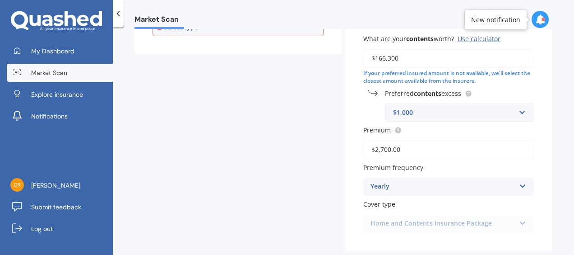
scroll to position [250, 0]
click at [430, 206] on label "Cover type" at bounding box center [448, 204] width 168 height 9
click at [518, 222] on div "Home and Contents Insurance Package Home and Contents Insurance Package" at bounding box center [449, 224] width 171 height 18
click at [464, 225] on div "Home and Contents Insurance Package Home and Contents Insurance Package" at bounding box center [449, 224] width 171 height 18
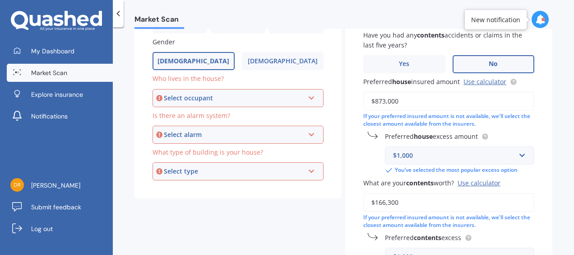
scroll to position [106, 0]
click at [309, 98] on icon at bounding box center [312, 96] width 8 height 6
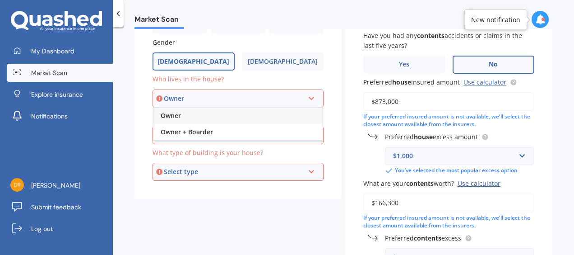
click at [246, 116] on div "Owner" at bounding box center [238, 115] width 169 height 16
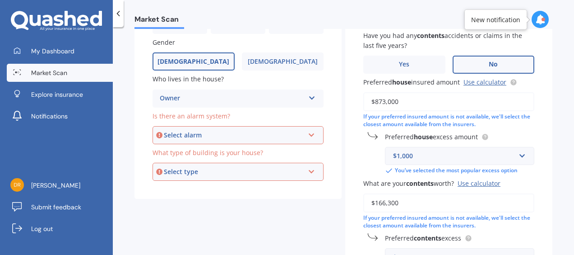
click at [308, 132] on icon at bounding box center [312, 133] width 8 height 6
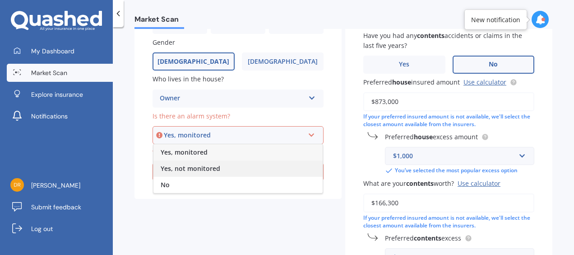
click at [218, 168] on span "Yes, not monitored" at bounding box center [191, 168] width 60 height 9
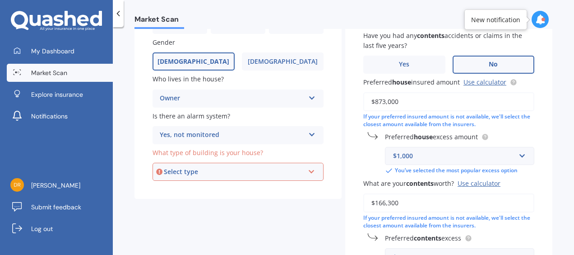
click at [311, 172] on icon at bounding box center [312, 170] width 8 height 6
click at [221, 187] on div "Freestanding" at bounding box center [238, 189] width 169 height 16
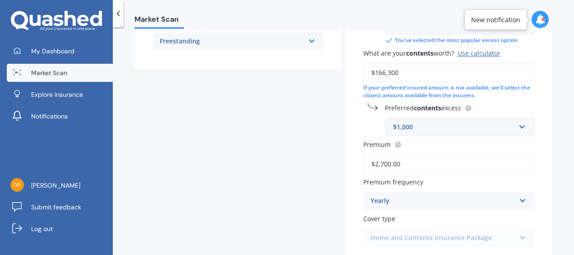
scroll to position [299, 0]
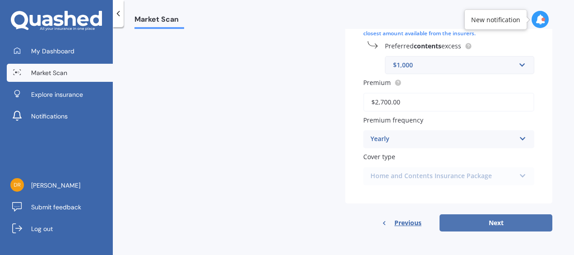
click at [456, 224] on button "Next" at bounding box center [496, 222] width 113 height 17
select select "13"
select select "10"
select select "1956"
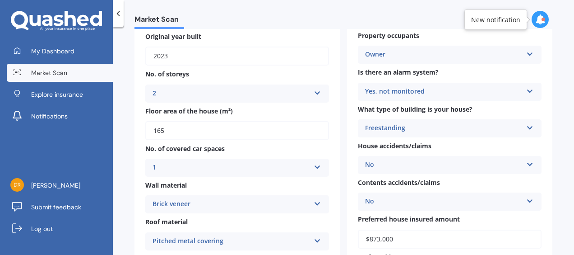
scroll to position [124, 0]
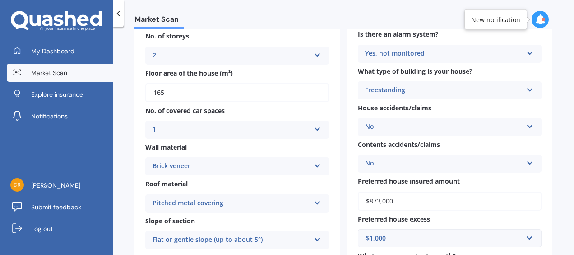
click at [315, 166] on icon at bounding box center [318, 164] width 8 height 6
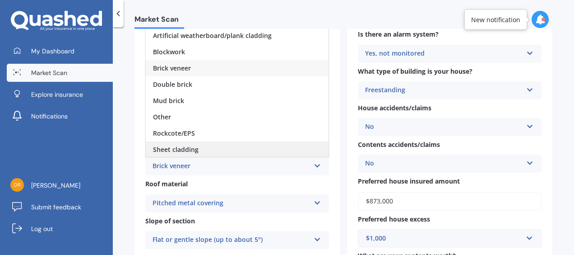
click at [280, 148] on div "Sheet cladding" at bounding box center [237, 149] width 183 height 16
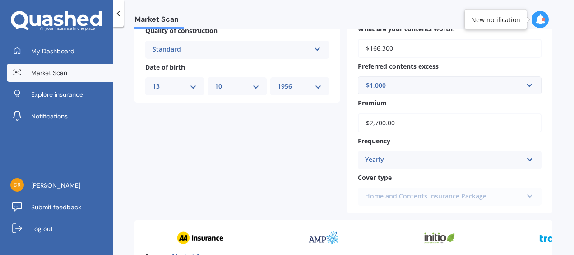
scroll to position [421, 0]
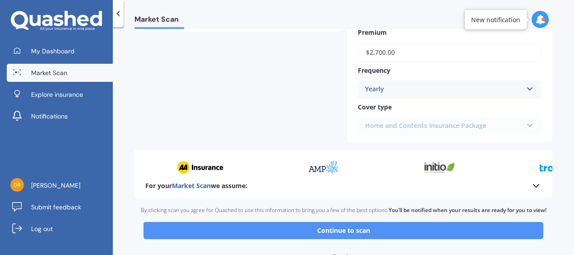
click at [289, 229] on button "Continue to scan" at bounding box center [344, 230] width 400 height 17
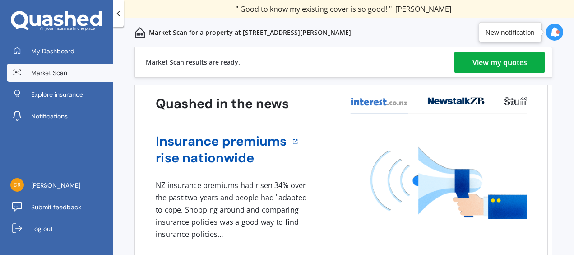
click at [289, 229] on div "1 NZ insurance premiums had risen 34% over the past two years and people had "a…" at bounding box center [233, 209] width 154 height 61
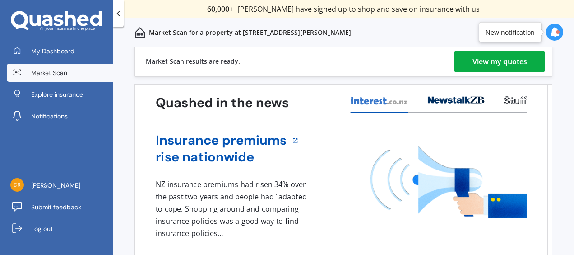
click at [485, 62] on div "View my quotes" at bounding box center [500, 62] width 55 height 22
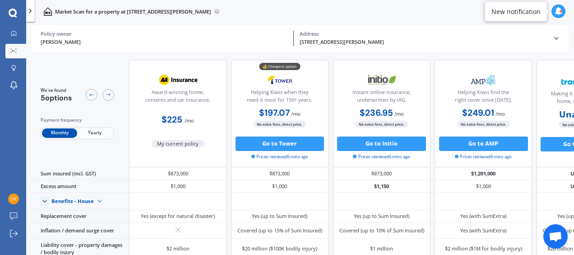
click at [92, 135] on span "Yearly" at bounding box center [94, 132] width 35 height 9
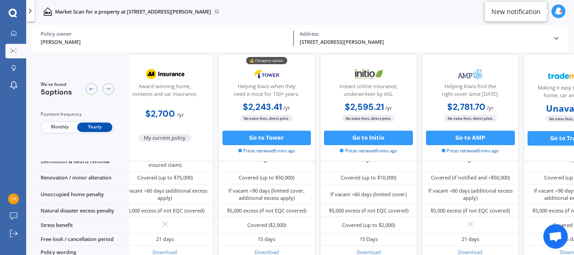
scroll to position [443, 16]
